Goal: Obtain resource: Obtain resource

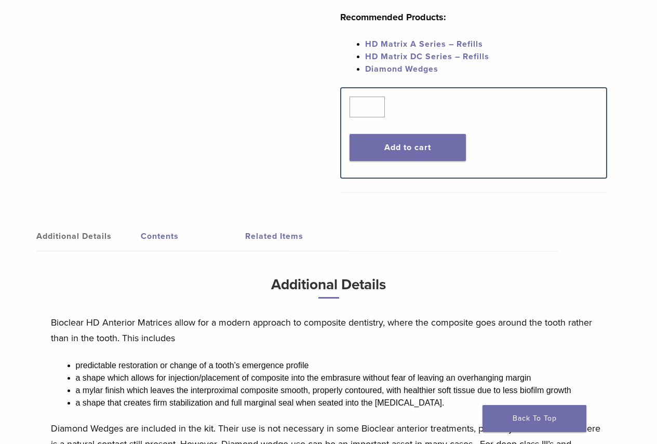
scroll to position [364, 0]
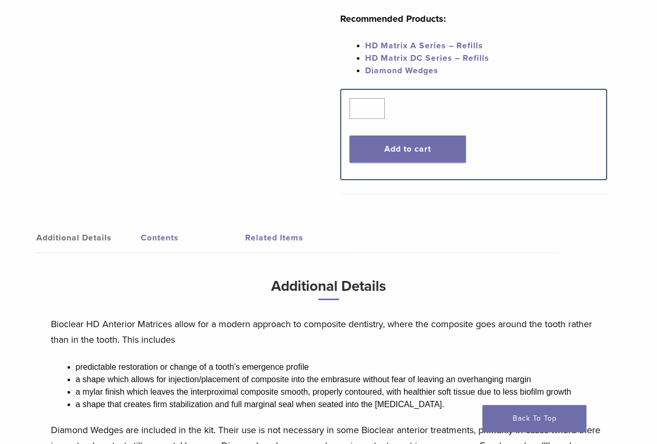
click at [144, 225] on link "Contents" at bounding box center [193, 237] width 104 height 29
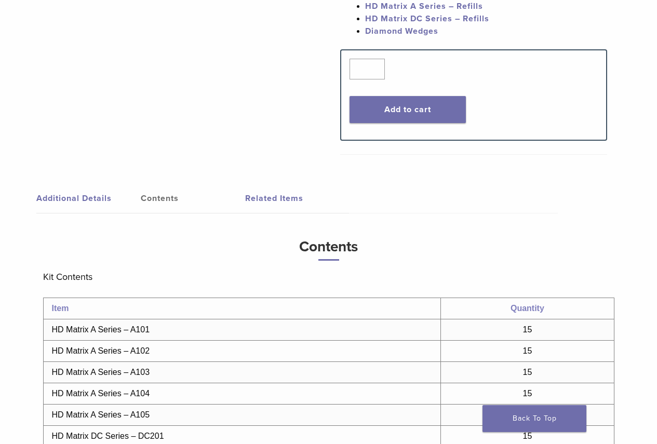
scroll to position [312, 0]
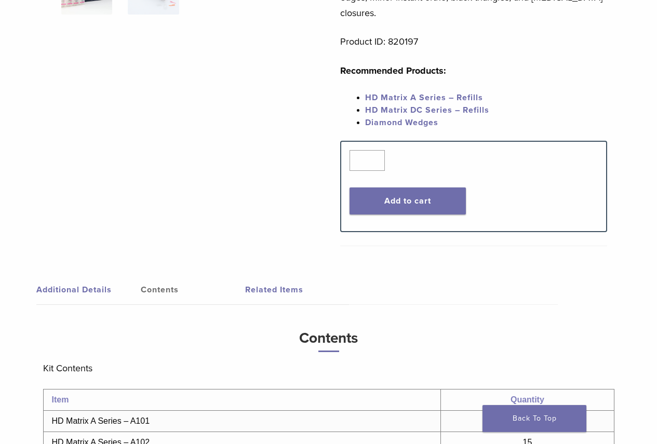
click at [273, 275] on link "Related Items" at bounding box center [297, 289] width 104 height 29
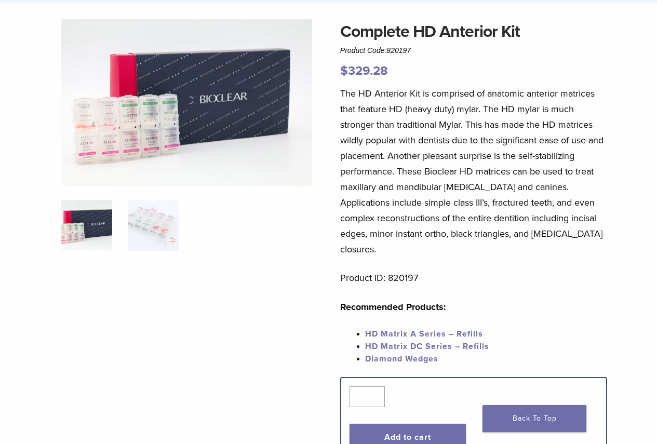
scroll to position [0, 0]
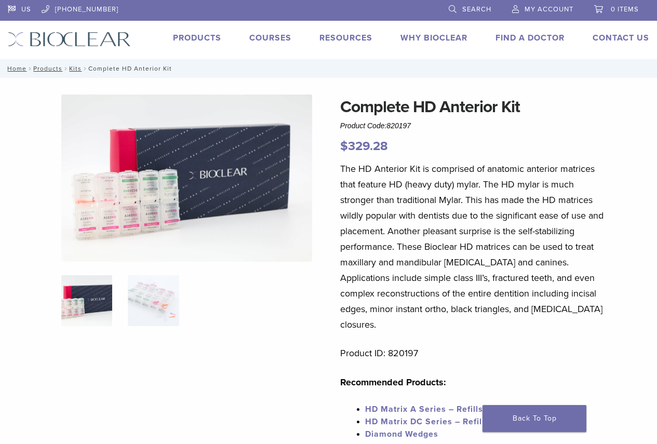
click at [141, 224] on img at bounding box center [186, 178] width 251 height 167
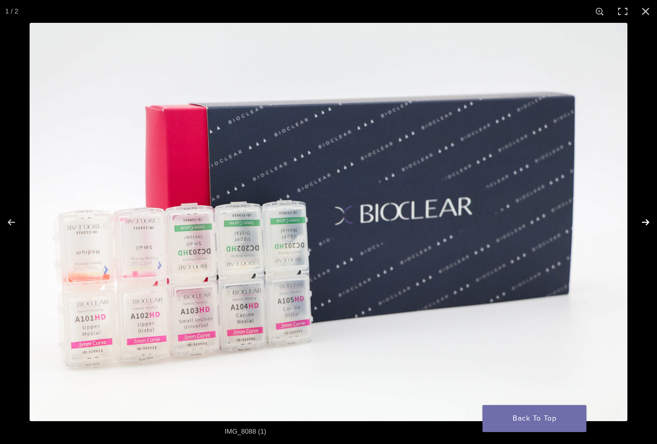
click at [642, 222] on button "Next (arrow right)" at bounding box center [639, 222] width 36 height 52
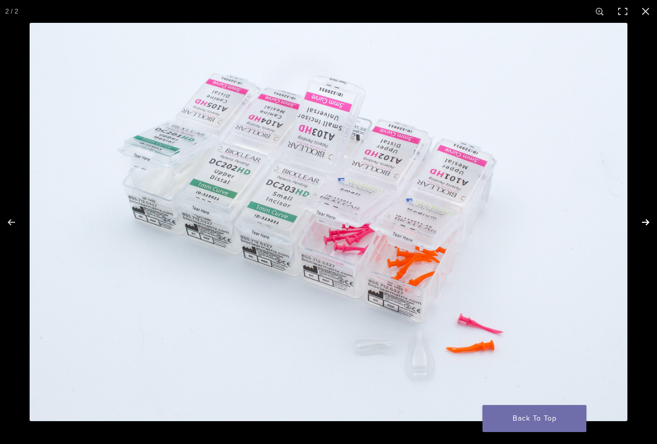
click at [642, 222] on button "Next (arrow right)" at bounding box center [639, 222] width 36 height 52
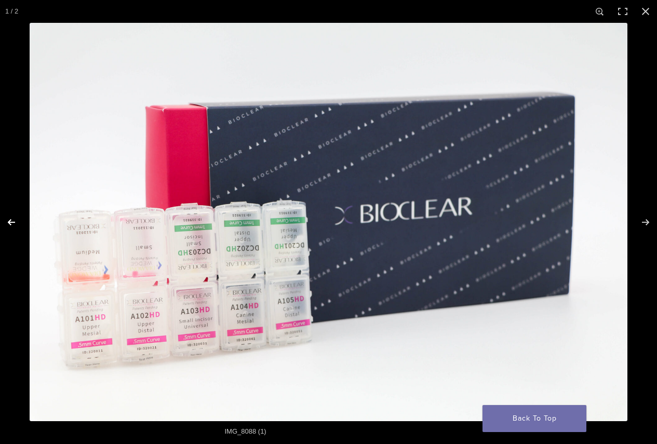
click at [14, 226] on button "Previous (arrow left)" at bounding box center [18, 222] width 36 height 52
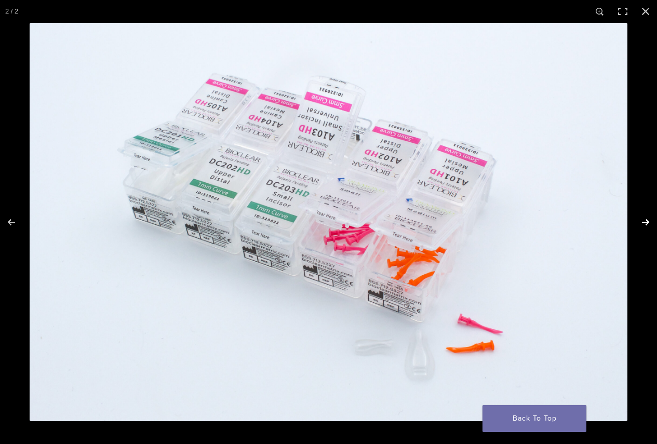
click at [641, 222] on button "Next (arrow right)" at bounding box center [639, 222] width 36 height 52
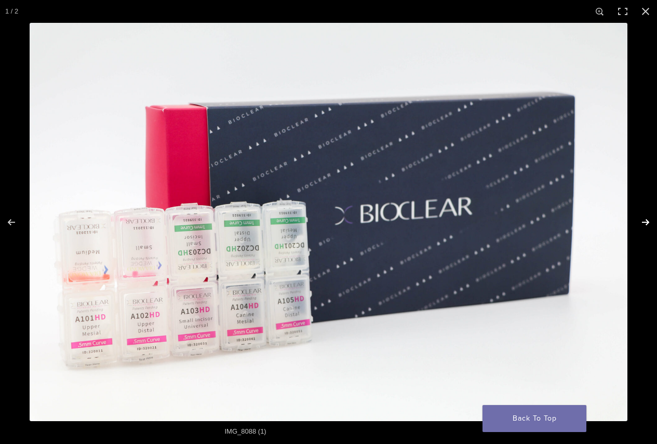
click at [639, 225] on button "Next (arrow right)" at bounding box center [639, 222] width 36 height 52
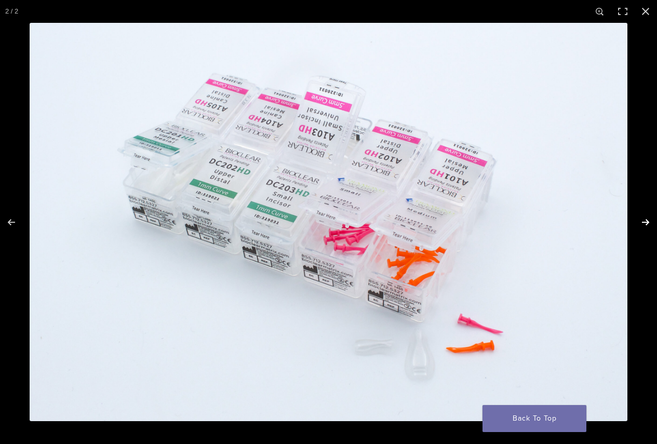
click at [639, 226] on button "Next (arrow right)" at bounding box center [639, 222] width 36 height 52
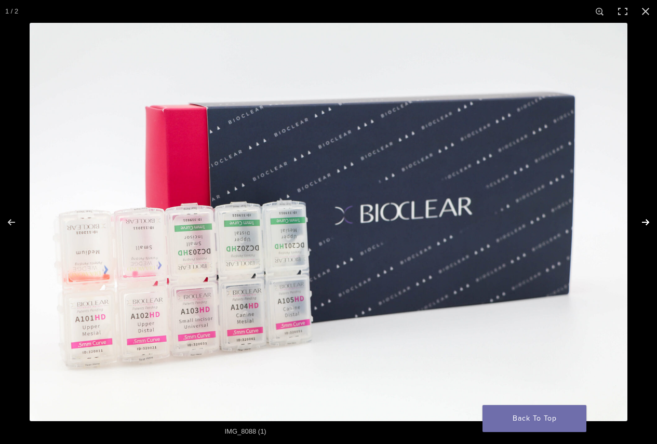
click at [639, 226] on button "Next (arrow right)" at bounding box center [639, 222] width 36 height 52
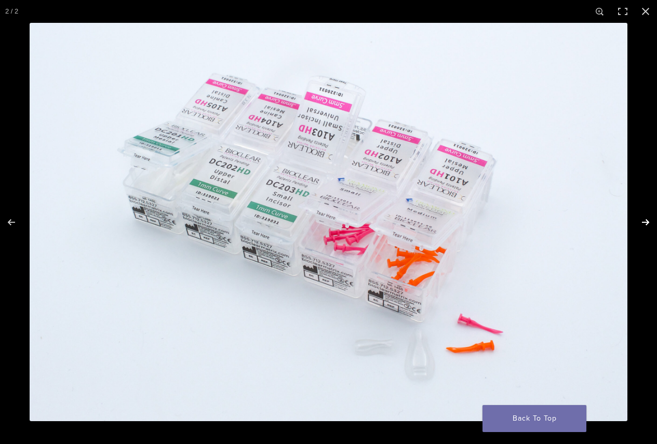
click at [639, 226] on button "Next (arrow right)" at bounding box center [639, 222] width 36 height 52
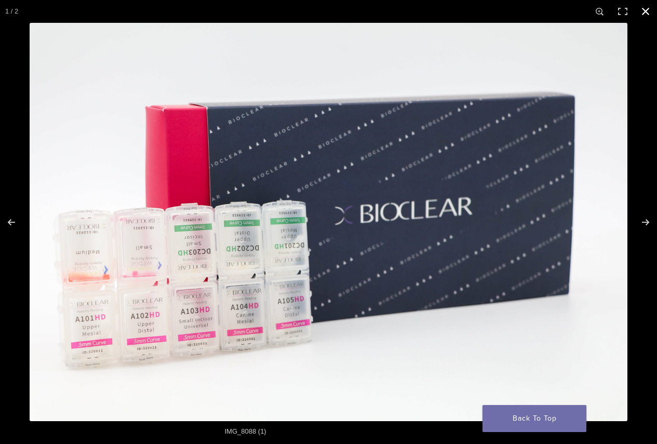
click at [640, 8] on button "Close (Esc)" at bounding box center [646, 11] width 23 height 23
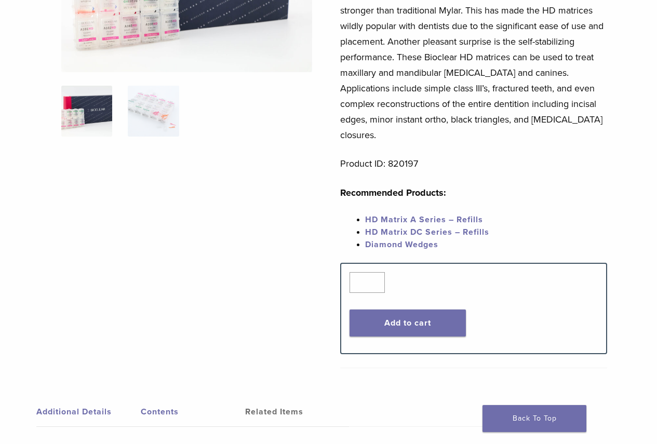
scroll to position [208, 0]
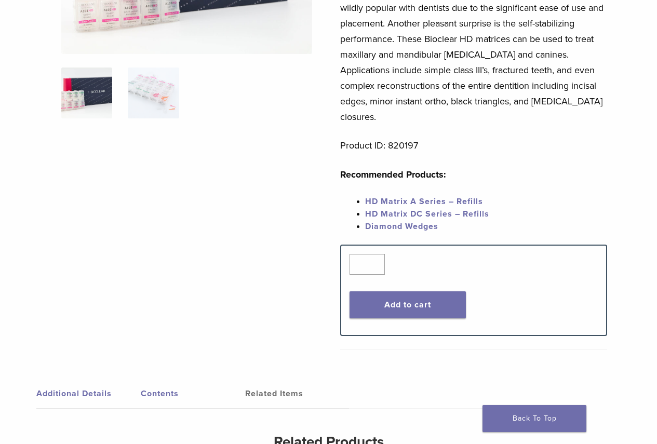
click at [61, 379] on link "Additional Details" at bounding box center [88, 393] width 104 height 29
click at [144, 379] on link "Contents" at bounding box center [193, 393] width 104 height 29
click at [206, 379] on link "Contents" at bounding box center [193, 393] width 104 height 29
click at [437, 196] on link "HD Matrix A Series – Refills" at bounding box center [424, 201] width 118 height 10
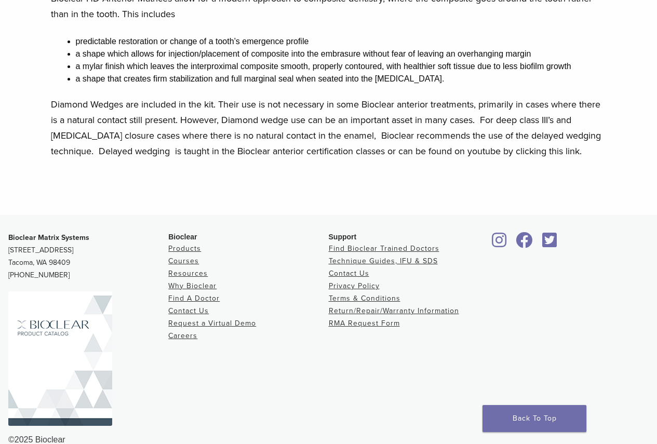
scroll to position [693, 0]
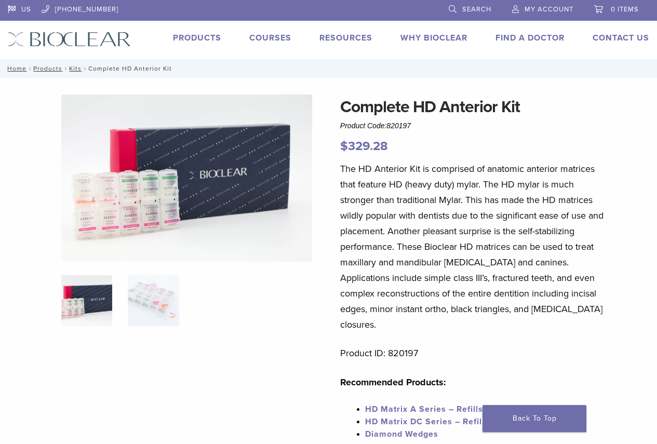
scroll to position [691, 0]
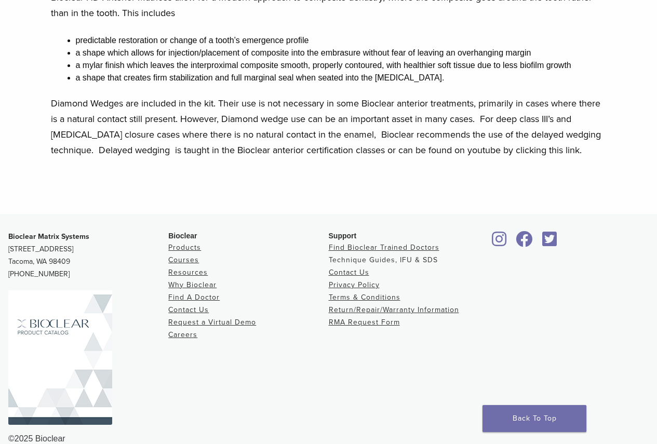
click at [379, 256] on link "Technique Guides, IFU & SDS" at bounding box center [383, 260] width 109 height 9
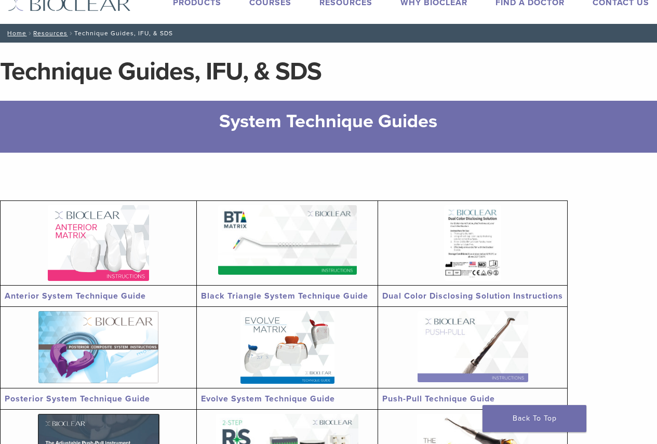
scroll to position [52, 0]
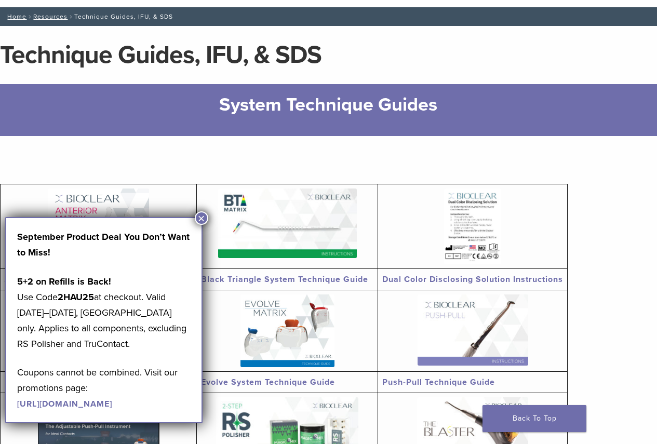
click at [201, 219] on button "×" at bounding box center [202, 219] width 14 height 14
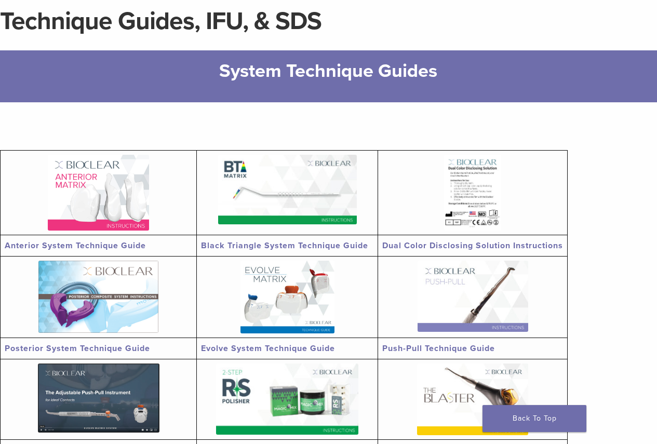
scroll to position [104, 0]
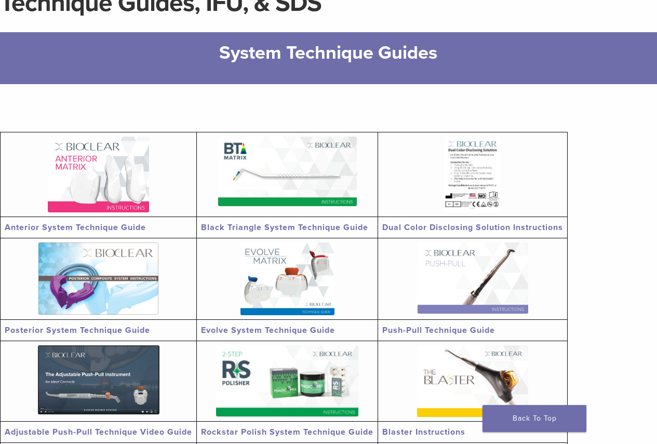
click at [135, 216] on td at bounding box center [99, 175] width 196 height 85
click at [136, 227] on link "Anterior System Technique Guide" at bounding box center [75, 227] width 141 height 10
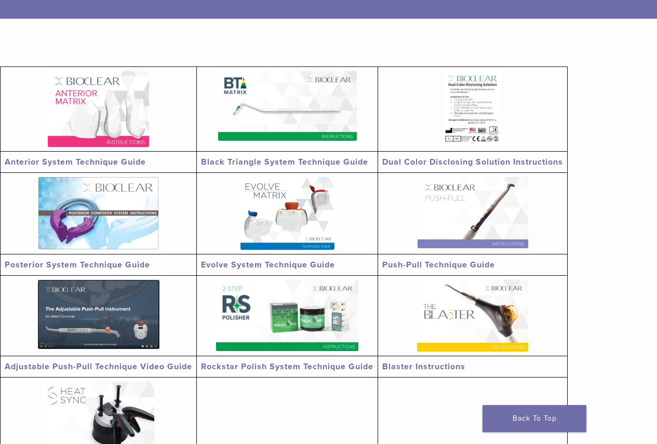
scroll to position [0, 0]
